Goal: Information Seeking & Learning: Find contact information

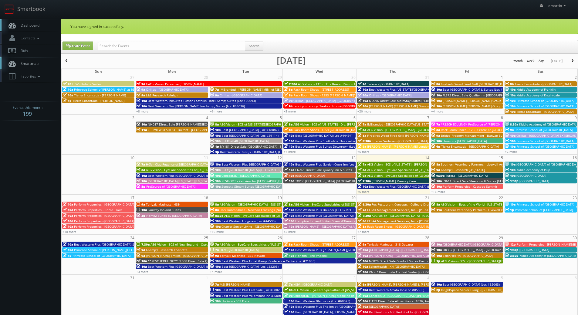
click at [35, 24] on span "Dashboard" at bounding box center [29, 25] width 22 height 5
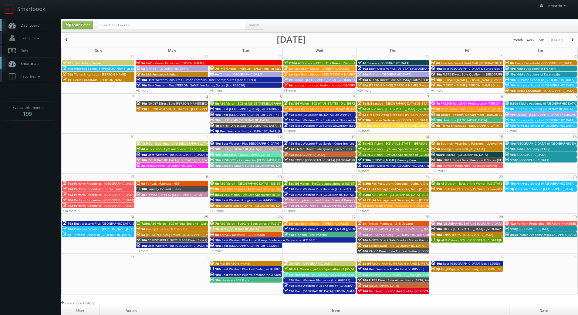
click at [47, 27] on link "Dashboard" at bounding box center [30, 25] width 61 height 12
click at [259, 23] on button "Search" at bounding box center [254, 25] width 18 height 9
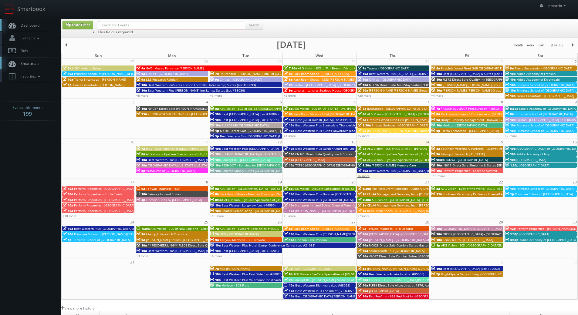
click at [363, 177] on link "+6 more" at bounding box center [363, 176] width 12 height 4
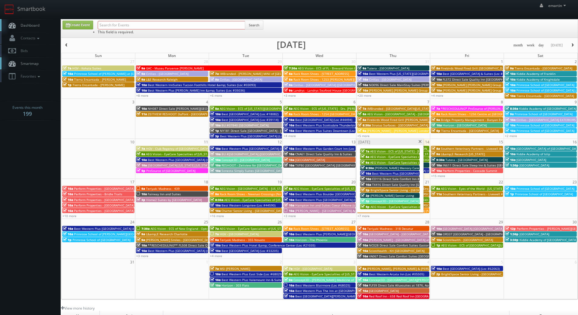
click at [383, 151] on span "AEG Vision - ECS of [US_STATE] - [PERSON_NAME] EyeCare - [GEOGRAPHIC_DATA] ([GE…" at bounding box center [444, 151] width 149 height 4
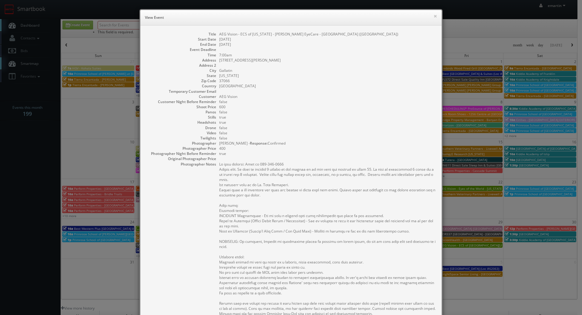
click at [296, 63] on dd at bounding box center [327, 65] width 216 height 5
click at [300, 68] on dd "Gallatin" at bounding box center [327, 70] width 216 height 5
click at [377, 125] on dd "false" at bounding box center [327, 127] width 216 height 5
click at [296, 33] on dd "AEG Vision - ECS of [US_STATE] - [PERSON_NAME] EyeCare - [GEOGRAPHIC_DATA] ([GE…" at bounding box center [327, 34] width 216 height 5
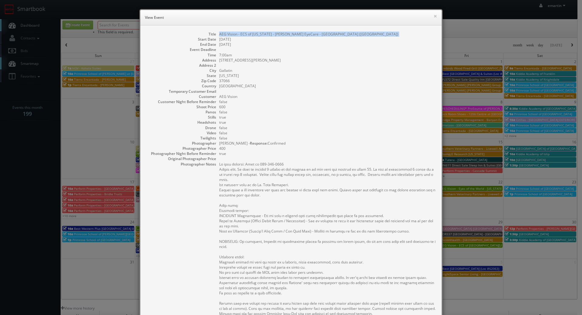
click at [296, 33] on dd "AEG Vision - ECS of [US_STATE] - [PERSON_NAME] EyeCare - [GEOGRAPHIC_DATA] ([GE…" at bounding box center [327, 34] width 216 height 5
copy dl "AEG Vision - ECS of [US_STATE] - [PERSON_NAME] EyeCare - [GEOGRAPHIC_DATA] ([GE…"
click at [309, 139] on dd "false" at bounding box center [327, 138] width 216 height 5
click at [282, 157] on dd at bounding box center [327, 158] width 216 height 5
click at [275, 164] on pre at bounding box center [327, 239] width 216 height 155
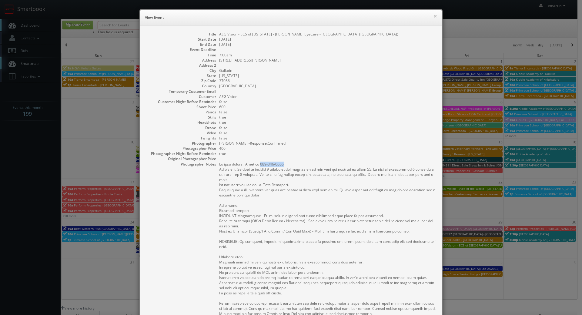
drag, startPoint x: 280, startPoint y: 164, endPoint x: 256, endPoint y: 164, distance: 23.3
click at [256, 164] on pre at bounding box center [327, 239] width 216 height 155
click at [271, 170] on pre at bounding box center [327, 239] width 216 height 155
click at [434, 15] on button "×" at bounding box center [436, 16] width 4 height 4
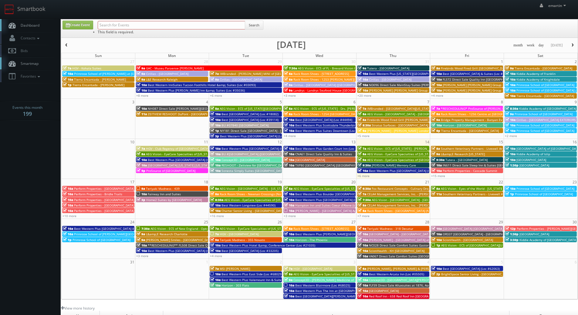
click at [32, 23] on span "Dashboard" at bounding box center [29, 25] width 22 height 5
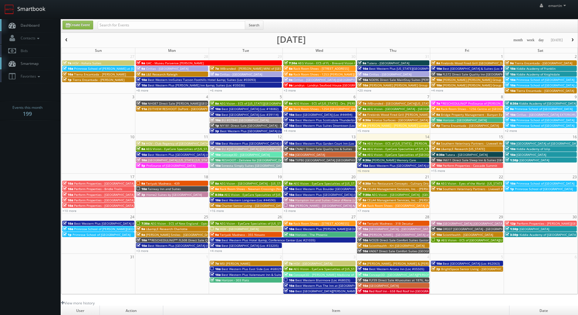
click at [32, 16] on link "Smartbook" at bounding box center [25, 9] width 50 height 19
